Goal: Find contact information: Find contact information

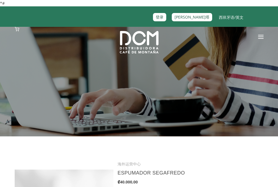
click at [232, 43] on div at bounding box center [138, 38] width 265 height 22
click at [255, 39] on div at bounding box center [138, 38] width 265 height 22
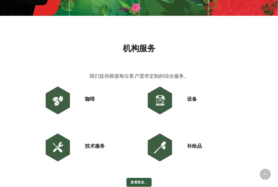
scroll to position [349, 0]
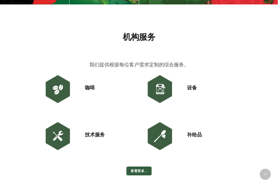
click at [160, 88] on img at bounding box center [159, 88] width 33 height 33
click at [193, 89] on font "设备" at bounding box center [192, 88] width 10 height 6
click at [158, 95] on img at bounding box center [159, 88] width 33 height 33
click at [137, 171] on font "查看更多..." at bounding box center [138, 170] width 17 height 5
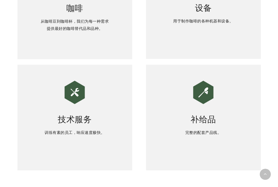
scroll to position [293, 0]
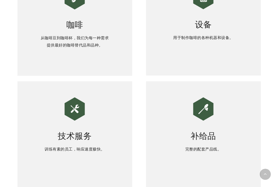
click at [208, 33] on div "设备 用于制作咖啡的各种机器和设备。" at bounding box center [203, 23] width 115 height 106
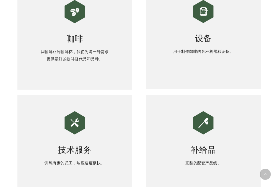
scroll to position [267, 0]
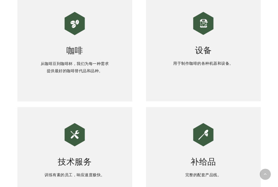
click at [200, 15] on img at bounding box center [203, 24] width 28 height 28
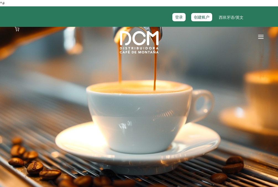
click at [260, 36] on span at bounding box center [261, 36] width 6 height 1
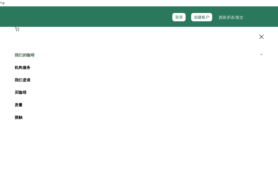
click at [28, 54] on font "我们的咖啡" at bounding box center [25, 55] width 20 height 6
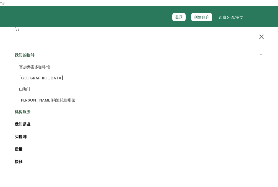
click at [28, 112] on font "机构服务" at bounding box center [23, 112] width 16 height 6
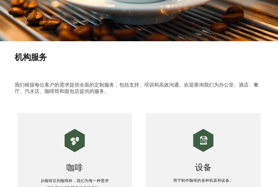
scroll to position [225, 0]
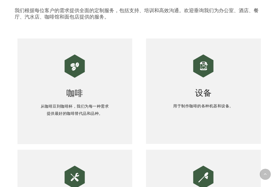
click at [197, 75] on img at bounding box center [203, 66] width 28 height 28
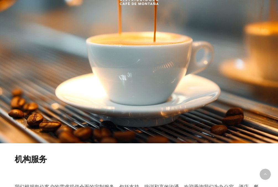
scroll to position [0, 0]
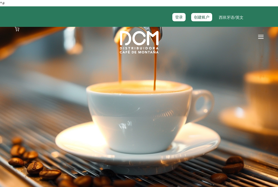
click at [262, 39] on link at bounding box center [261, 38] width 6 height 22
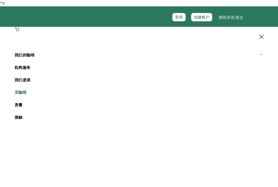
click at [24, 92] on font "买咖啡" at bounding box center [21, 93] width 12 height 6
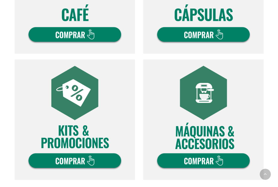
scroll to position [296, 0]
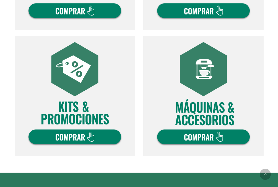
click at [209, 140] on img at bounding box center [203, 96] width 120 height 120
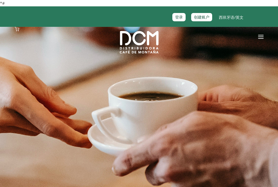
click at [135, 41] on img at bounding box center [139, 42] width 39 height 22
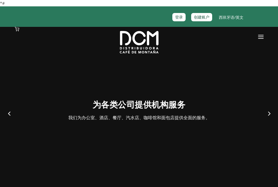
click at [257, 37] on div at bounding box center [138, 38] width 265 height 22
click at [259, 38] on link at bounding box center [261, 38] width 6 height 22
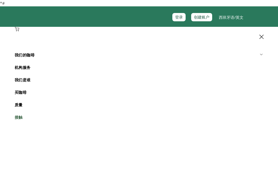
click at [17, 115] on font "接触" at bounding box center [19, 117] width 8 height 6
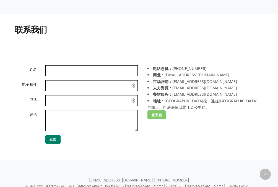
scroll to position [125, 0]
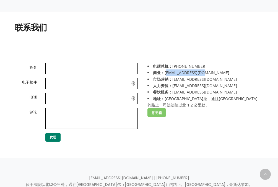
drag, startPoint x: 203, startPoint y: 73, endPoint x: 165, endPoint y: 72, distance: 37.9
click at [165, 72] on li "商业： [EMAIL_ADDRESS][DOMAIN_NAME]" at bounding box center [203, 72] width 112 height 6
copy font "[EMAIL_ADDRESS][DOMAIN_NAME]"
click at [220, 128] on div "电话总机： [PHONE_NUMBER] 商业： [EMAIL_ADDRESS][DOMAIN_NAME] 市场营销： [EMAIL_ADDRESS][DOM…" at bounding box center [203, 105] width 129 height 84
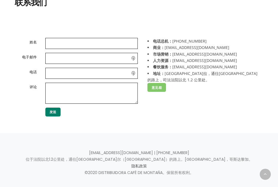
scroll to position [156, 0]
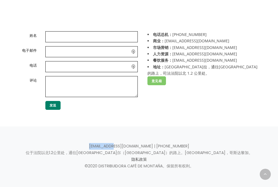
drag, startPoint x: 107, startPoint y: 147, endPoint x: 133, endPoint y: 146, distance: 26.3
click at [133, 146] on p "[EMAIL_ADDRESS][DOMAIN_NAME] | [PHONE_NUMBER] 位于法院以北1.2公里处，通往[GEOGRAPHIC_DATA]尔…" at bounding box center [139, 156] width 249 height 27
copy font "[EMAIL_ADDRESS][DOMAIN_NAME]"
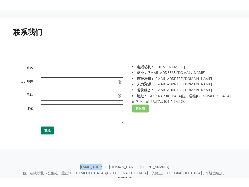
scroll to position [159, 0]
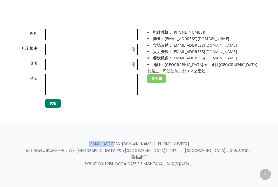
drag, startPoint x: 183, startPoint y: 32, endPoint x: 208, endPoint y: 32, distance: 24.9
click at [208, 33] on li "电话总机： [PHONE_NUMBER]" at bounding box center [203, 32] width 112 height 6
copy font "2442-0000"
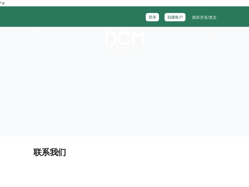
scroll to position [210, 0]
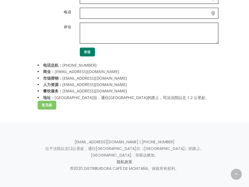
click at [108, 80] on li "市场营销： [EMAIL_ADDRESS][DOMAIN_NAME]" at bounding box center [125, 78] width 174 height 6
drag, startPoint x: 98, startPoint y: 77, endPoint x: 64, endPoint y: 77, distance: 34.8
click at [64, 77] on li "市场营销： [EMAIL_ADDRESS][DOMAIN_NAME]" at bounding box center [125, 78] width 174 height 6
copy font "[EMAIL_ADDRESS][DOMAIN_NAME]"
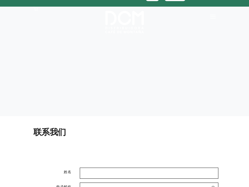
scroll to position [22, 0]
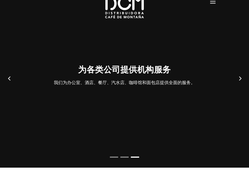
scroll to position [37, 0]
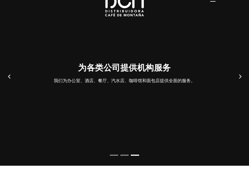
click at [240, 75] on button "下一个" at bounding box center [240, 77] width 22 height 22
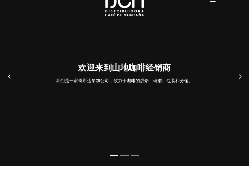
click at [240, 75] on button "下一个" at bounding box center [240, 77] width 22 height 22
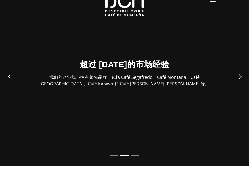
click at [241, 75] on button "下一个" at bounding box center [240, 77] width 22 height 22
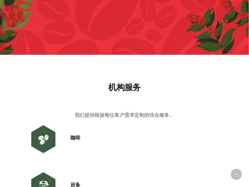
scroll to position [1388, 0]
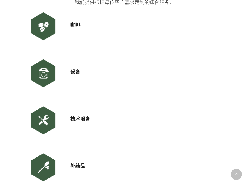
click at [48, 75] on img at bounding box center [43, 73] width 33 height 33
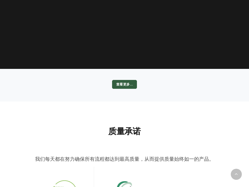
scroll to position [1747, 0]
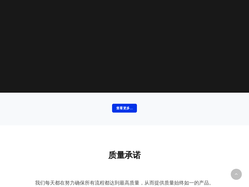
click at [120, 108] on font "查看更多..." at bounding box center [124, 108] width 17 height 5
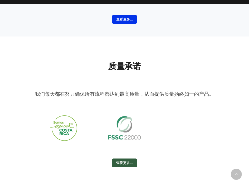
scroll to position [1904, 0]
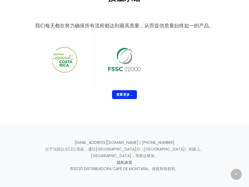
click at [126, 95] on font "查看更多..." at bounding box center [124, 94] width 17 height 5
